Goal: Submit feedback/report problem

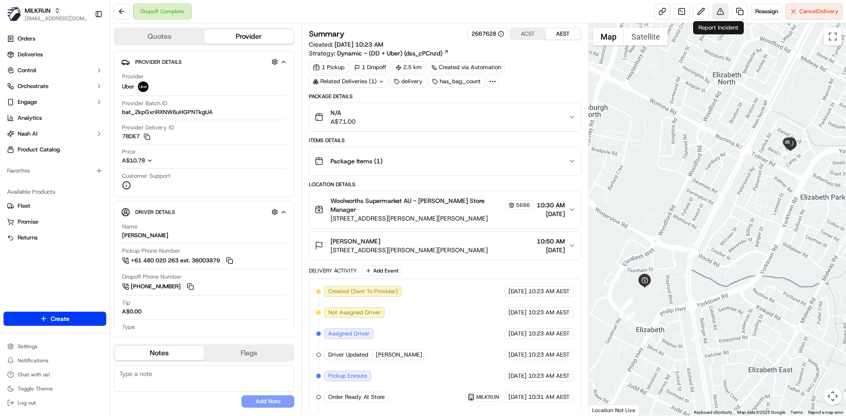
click at [714, 15] on button at bounding box center [720, 12] width 16 height 16
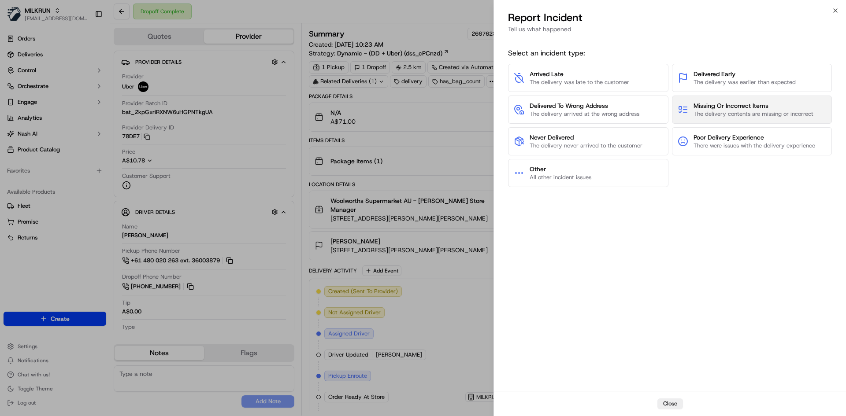
click at [755, 112] on span "The delivery contents are missing or incorrect" at bounding box center [753, 114] width 120 height 8
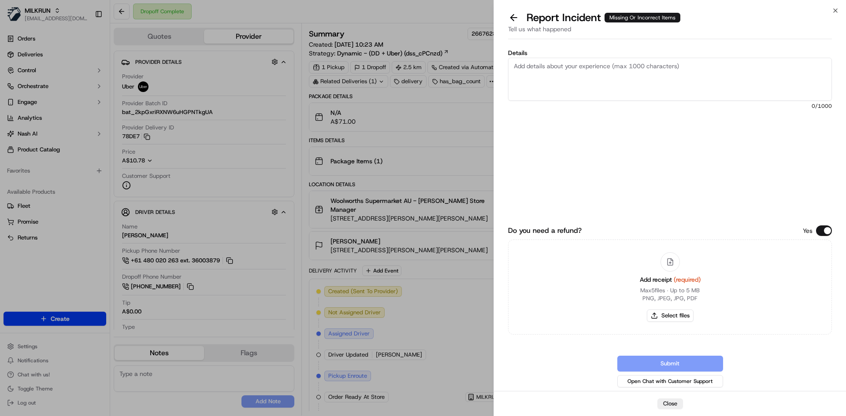
click at [643, 59] on textarea "Details" at bounding box center [670, 79] width 324 height 43
paste textarea "Spoke to the store who had confirmed all items were handed over to the driver, …"
click at [557, 84] on textarea "Spoke to the store who had confirmed all items were handed over to the driver, …" at bounding box center [670, 79] width 324 height 43
click at [560, 81] on textarea "Spoke to the store who had confirmed all items were handed over to the driver, …" at bounding box center [670, 79] width 324 height 43
click at [547, 89] on textarea "Spoke to the store who had confirmed all items were handed over to the driver, …" at bounding box center [670, 79] width 324 height 43
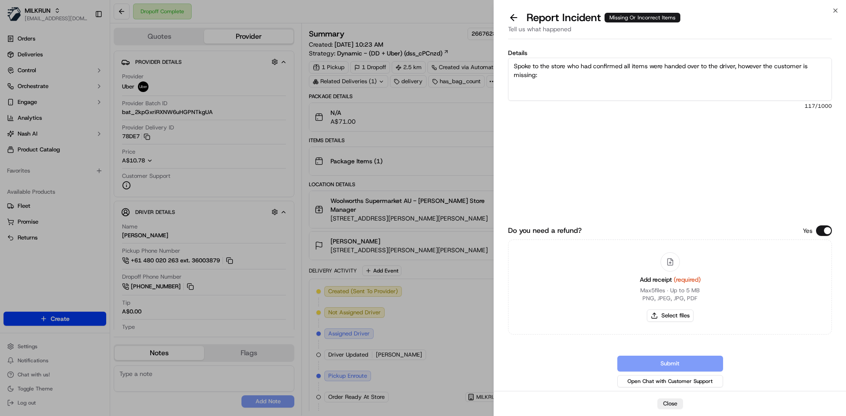
click at [583, 75] on textarea "Spoke to the store who had confirmed all items were handed over to the driver, …" at bounding box center [670, 79] width 324 height 43
paste textarea "1 roast lamb leg, 1 vegetable oil, 1 dozen eggs, 1 frozen chips and 1 sour cream"
type textarea "Spoke to the store who had confirmed all items were handed over to the driver, …"
click at [673, 322] on div "Add receipt (required) Max 5 files ∙ Up to 5 MB PNG, JPEG, JPG, PDF Select files" at bounding box center [670, 287] width 75 height 80
click at [677, 319] on button "Select files" at bounding box center [670, 316] width 47 height 12
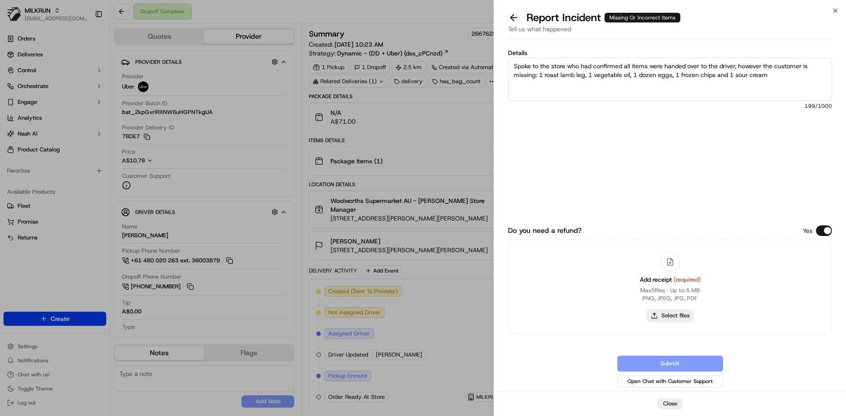
type input "C:\fakepath\NJ.pdf"
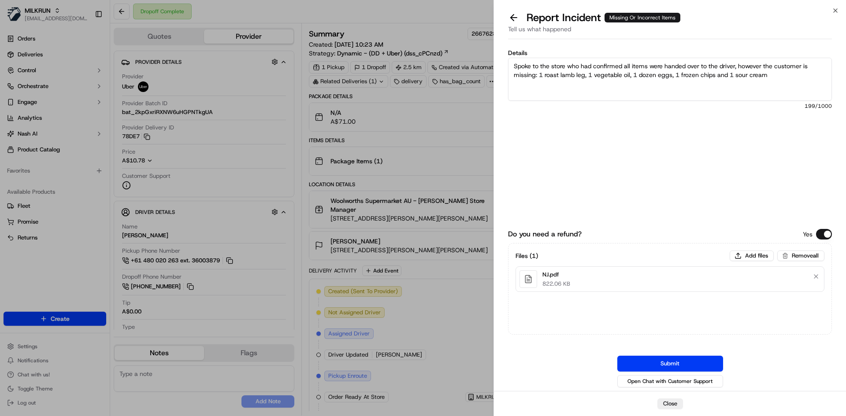
click at [780, 75] on textarea "Spoke to the store who had confirmed all items were handed over to the driver, …" at bounding box center [670, 79] width 324 height 43
type textarea "Spoke to the store who had confirmed all items were handed over to the driver, …"
click at [643, 359] on button "Submit" at bounding box center [670, 364] width 106 height 16
